Goal: Task Accomplishment & Management: Complete application form

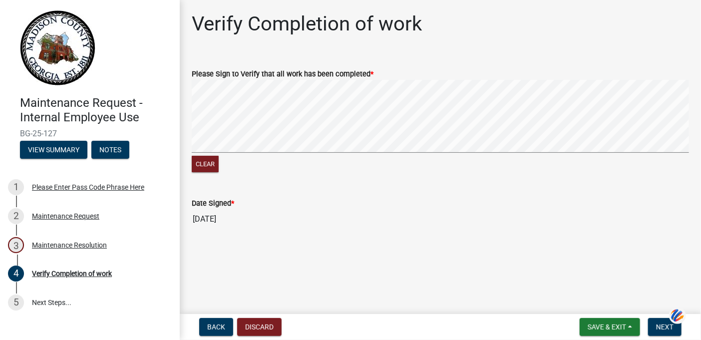
click at [623, 167] on div "Clear" at bounding box center [440, 127] width 497 height 94
click at [671, 326] on span "Next" at bounding box center [664, 327] width 17 height 8
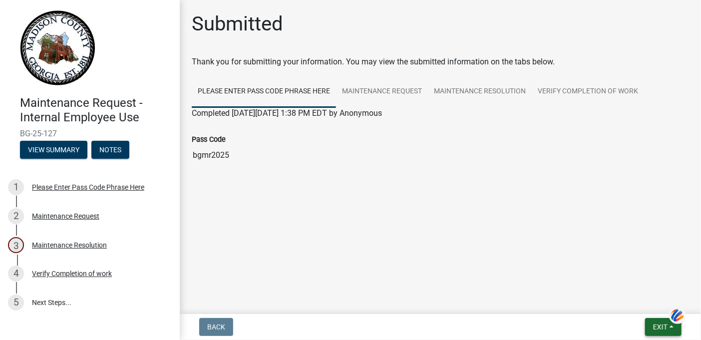
click at [664, 332] on button "Exit" at bounding box center [663, 327] width 36 height 18
click at [631, 299] on button "Save & Exit" at bounding box center [642, 301] width 80 height 24
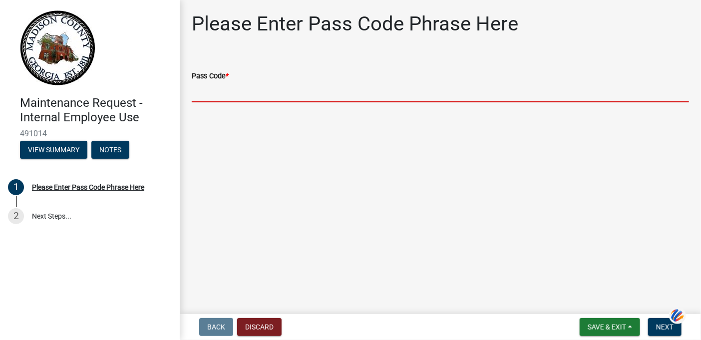
click at [252, 91] on input "Pass Code *" at bounding box center [440, 92] width 497 height 20
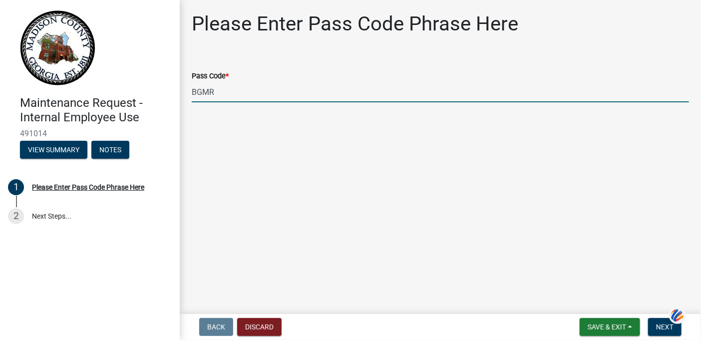
type input "bgmr2025"
click at [662, 326] on span "Next" at bounding box center [664, 327] width 17 height 8
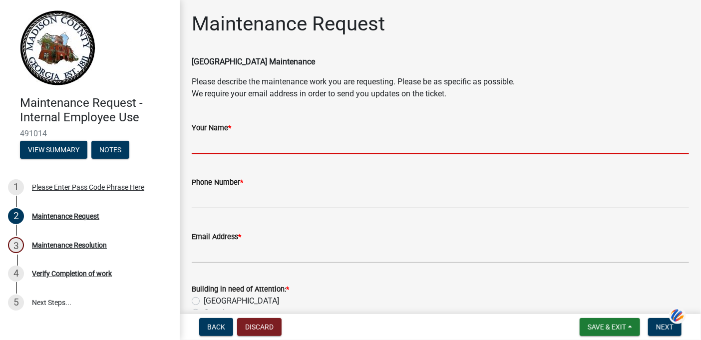
click at [208, 140] on input "Your Name *" at bounding box center [440, 144] width 497 height 20
type input "[PERSON_NAME]"
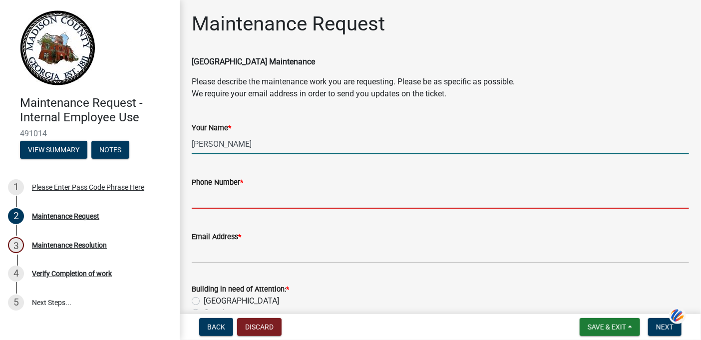
type input "7067956250"
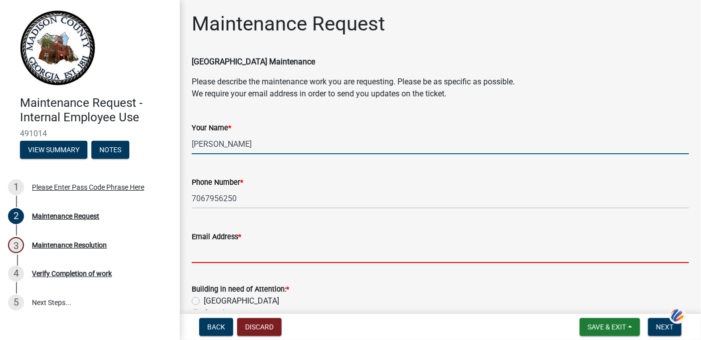
type input "[EMAIL_ADDRESS][DOMAIN_NAME]"
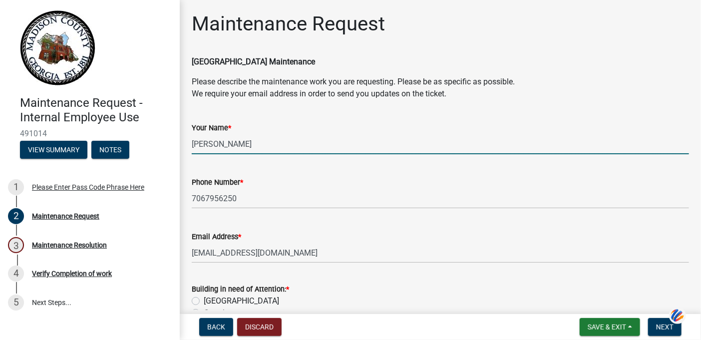
type input "[GEOGRAPHIC_DATA]"
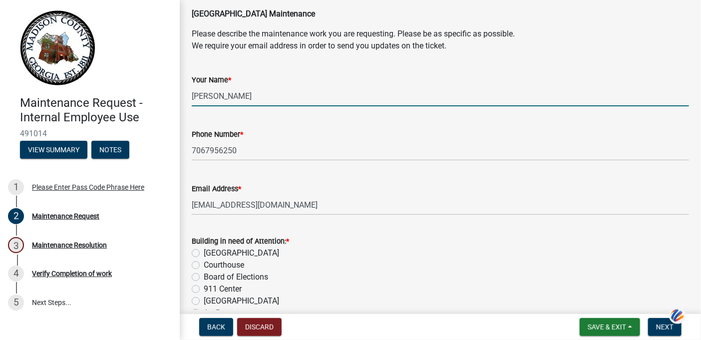
scroll to position [150, 0]
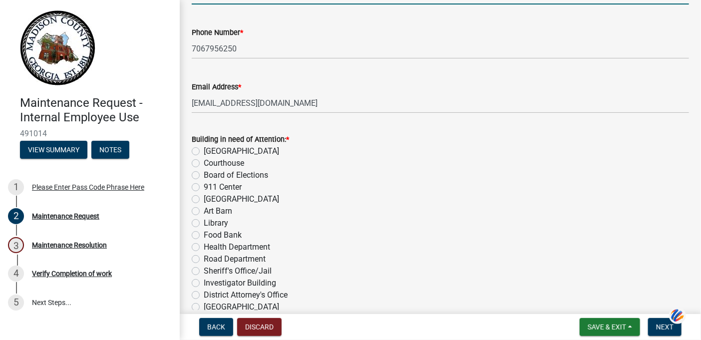
click at [204, 197] on label "[GEOGRAPHIC_DATA]" at bounding box center [241, 199] width 75 height 12
click at [204, 197] on input "[GEOGRAPHIC_DATA]" at bounding box center [207, 196] width 6 height 6
radio input "true"
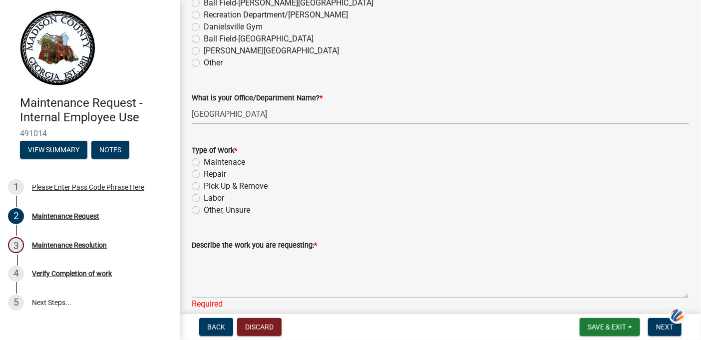
scroll to position [599, 0]
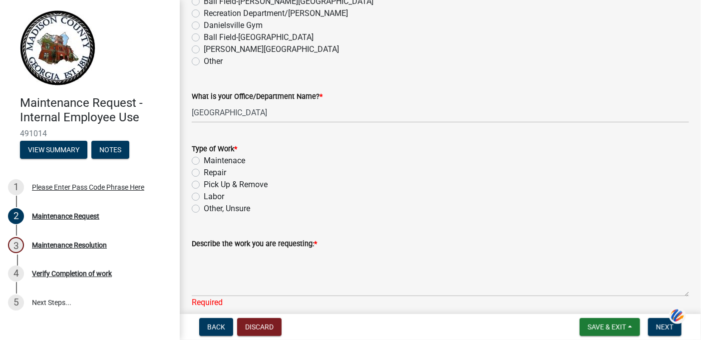
click at [204, 170] on label "Repair" at bounding box center [215, 173] width 22 height 12
click at [204, 170] on input "Repair" at bounding box center [207, 170] width 6 height 6
radio input "true"
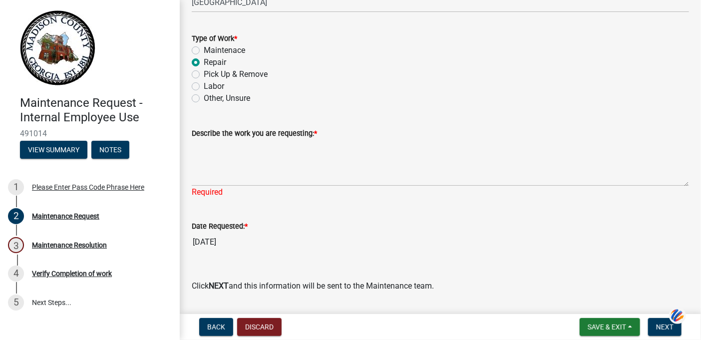
scroll to position [738, 0]
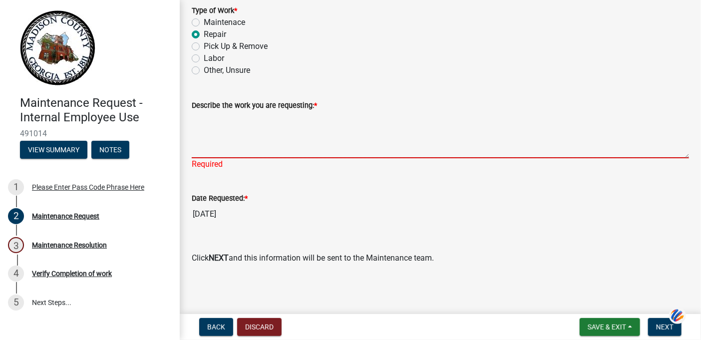
click at [226, 141] on textarea "Describe the work you are requesting: *" at bounding box center [440, 134] width 497 height 47
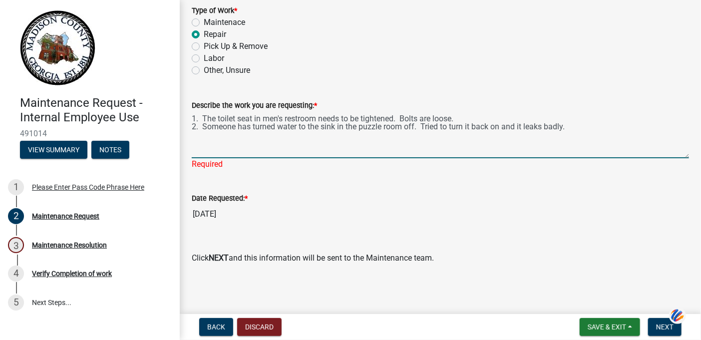
click at [339, 126] on textarea "1. The toilet seat in men's restroom needs to be tightened. Bolts are loose. 2.…" at bounding box center [440, 134] width 497 height 47
click at [368, 127] on textarea "1. The toilet seat in men's restroom needs to be tightened. Bolts are loose. 2.…" at bounding box center [440, 134] width 497 height 47
click at [600, 126] on textarea "1. The toilet seat in men's restroom needs to be tightened. Bolts are loose. 2.…" at bounding box center [440, 134] width 497 height 47
type textarea "1. The toilet seat in men's restroom needs to be tightened. Bolts are loose. 2.…"
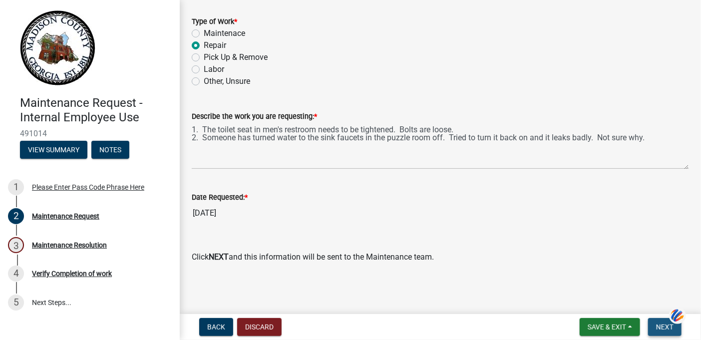
scroll to position [726, 0]
click at [668, 326] on span "Next" at bounding box center [664, 327] width 17 height 8
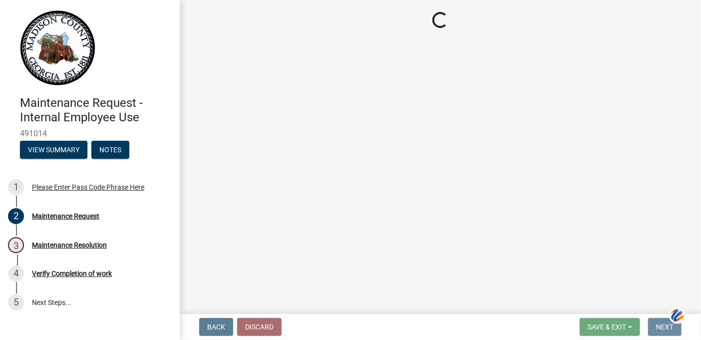
scroll to position [0, 0]
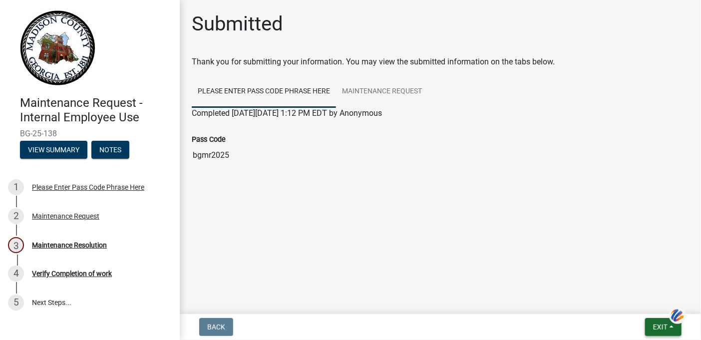
click at [668, 326] on span "Exit" at bounding box center [660, 327] width 14 height 8
click at [630, 301] on button "Save & Exit" at bounding box center [642, 301] width 80 height 24
